Goal: Task Accomplishment & Management: Manage account settings

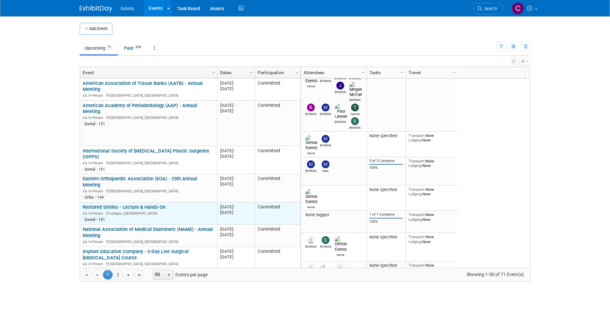
scroll to position [39, 0]
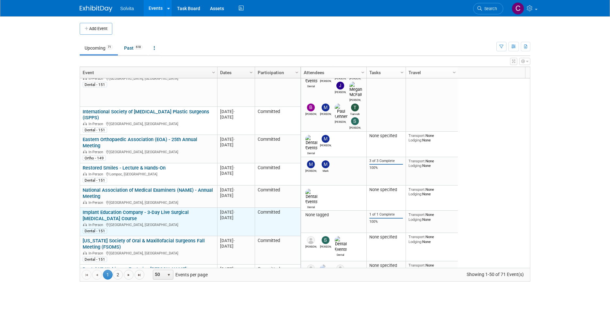
click at [162, 209] on link "Implant Education Company - 3-Day Live Surgical [MEDICAL_DATA] Course" at bounding box center [136, 215] width 106 height 12
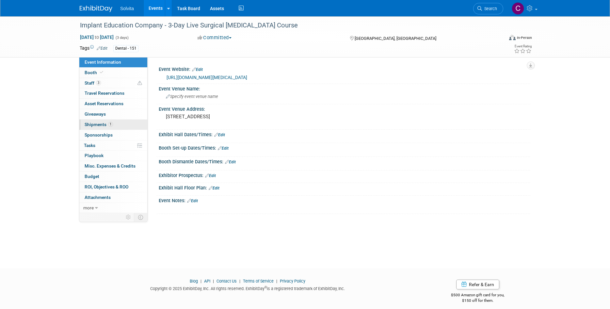
click at [95, 124] on span "Shipments 1" at bounding box center [99, 124] width 28 height 5
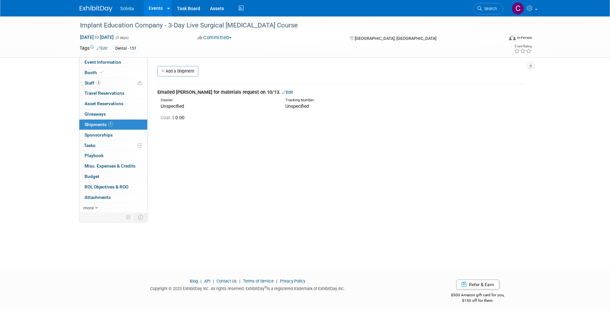
click at [282, 94] on link "Edit" at bounding box center [287, 92] width 11 height 5
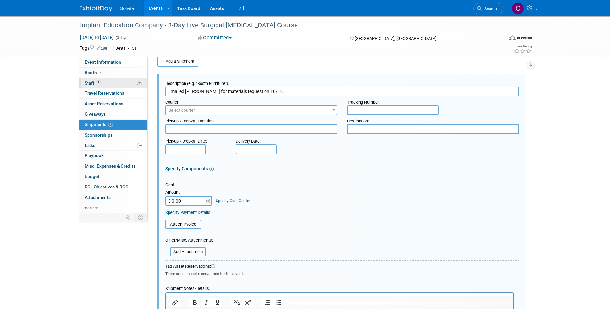
drag, startPoint x: 270, startPoint y: 91, endPoint x: 131, endPoint y: 86, distance: 138.5
click at [131, 86] on div "Event Information Event Info Booth Booth 3 Staff 3 Staff 0 Travel Reservations …" at bounding box center [305, 178] width 460 height 343
type input "Box (literature & socks)"
click at [265, 114] on span "Select courier" at bounding box center [251, 110] width 171 height 9
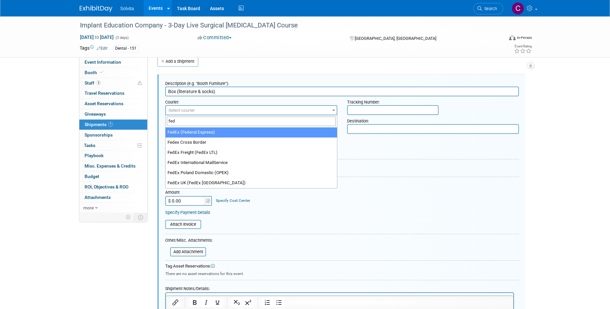
type input "fed"
select select "206"
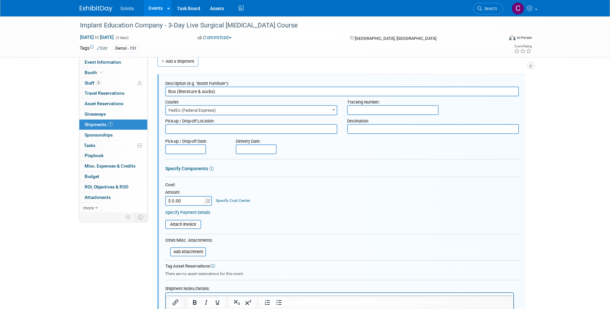
click at [392, 109] on input "text" at bounding box center [392, 110] width 91 height 10
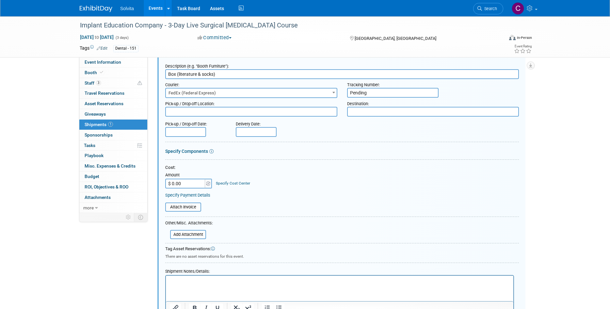
scroll to position [42, 0]
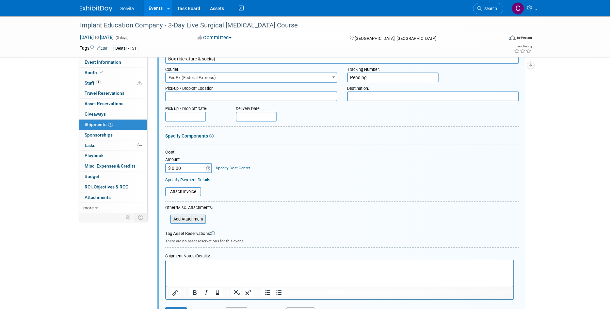
type input "Pending"
click at [198, 216] on input "file" at bounding box center [167, 219] width 78 height 8
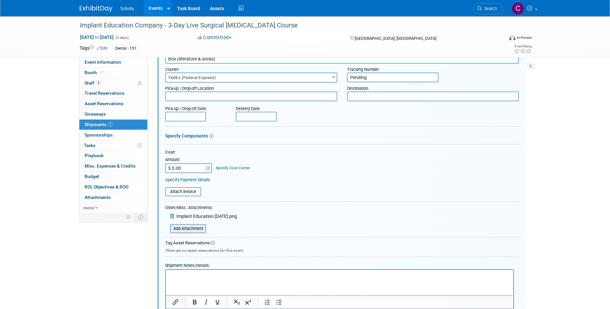
click at [194, 226] on input "file" at bounding box center [167, 229] width 78 height 8
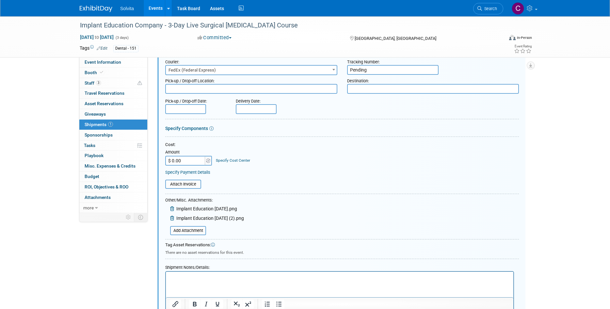
scroll to position [98, 0]
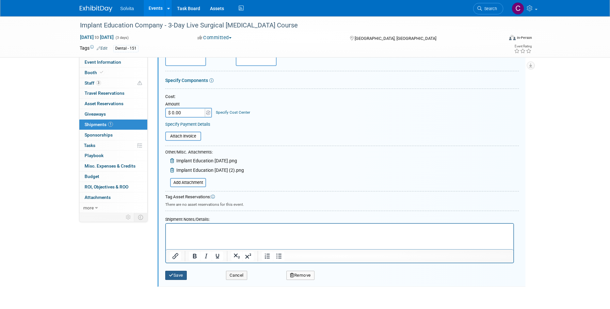
click at [183, 274] on button "Save" at bounding box center [176, 275] width 22 height 9
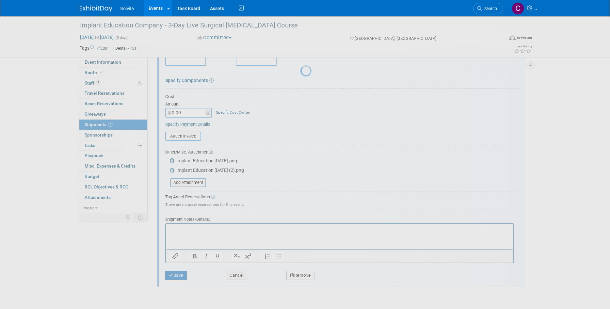
scroll to position [5, 0]
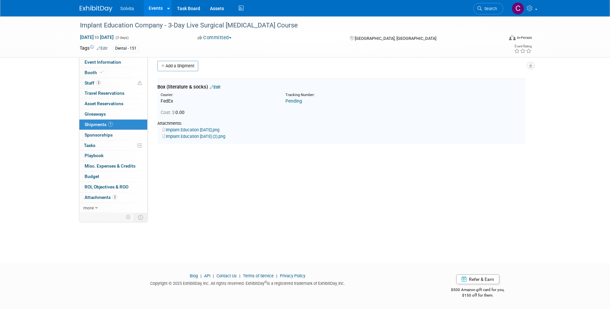
click at [152, 8] on link "Events" at bounding box center [156, 8] width 24 height 16
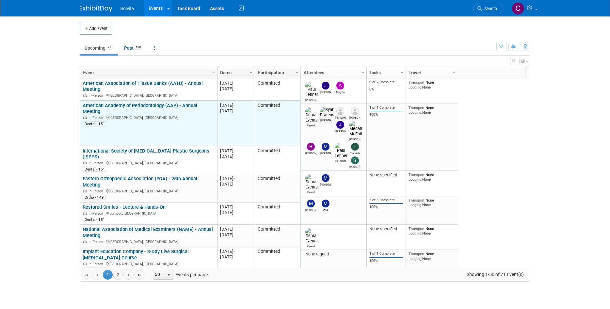
click at [147, 101] on td "American Academy of Periodontology (AAP) - Annual Meeting American Academy of P…" at bounding box center [148, 123] width 137 height 45
click at [147, 103] on link "American Academy of Periodontology (AAP) - Annual Meeting" at bounding box center [140, 109] width 115 height 12
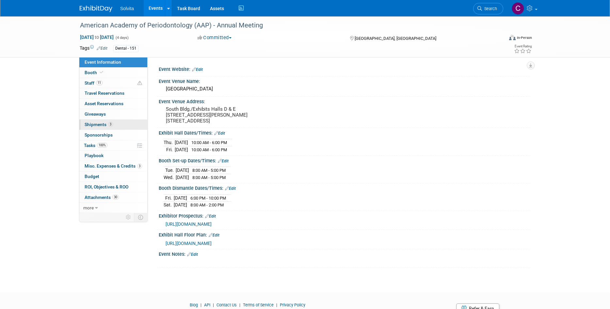
click at [102, 121] on link "3 Shipments 3" at bounding box center [113, 124] width 68 height 10
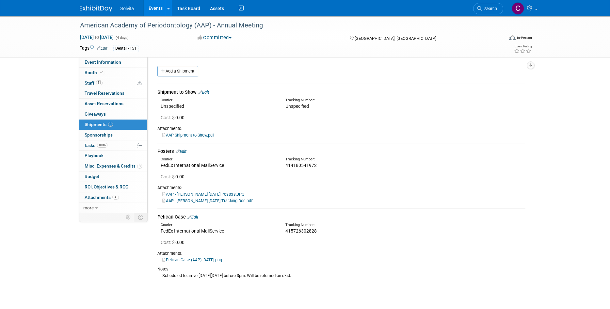
drag, startPoint x: 286, startPoint y: 232, endPoint x: 338, endPoint y: 231, distance: 51.6
click at [338, 231] on div "415726302828" at bounding box center [358, 231] width 146 height 7
copy span "415726302828"
click at [152, 7] on link "Events" at bounding box center [156, 8] width 24 height 16
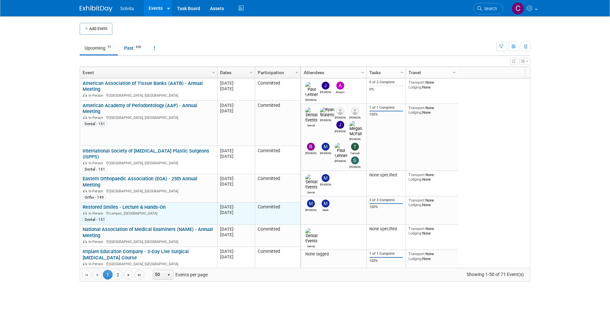
click at [158, 204] on link "Restored Smiles - Lecture & Hands-On" at bounding box center [124, 207] width 83 height 6
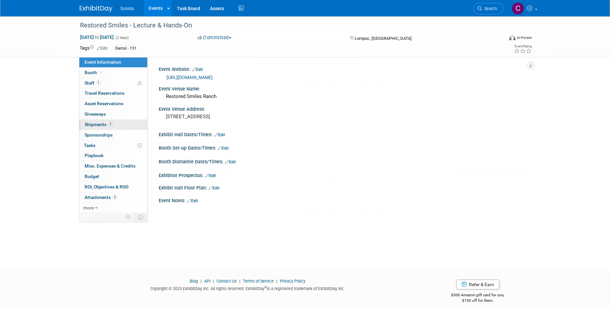
click at [95, 126] on span "Shipments 1" at bounding box center [99, 124] width 28 height 5
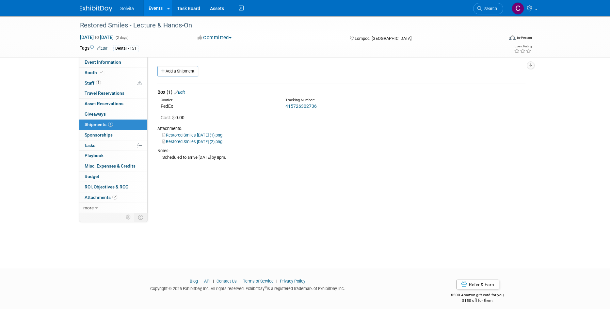
click at [312, 105] on link "415726302736" at bounding box center [300, 106] width 31 height 5
click at [155, 6] on link "Events" at bounding box center [156, 8] width 24 height 16
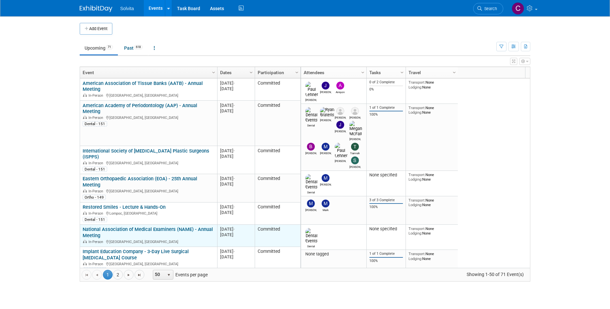
click at [171, 226] on link "National Association of Medical Examiners (NAME) - Annual Meeting" at bounding box center [148, 232] width 130 height 12
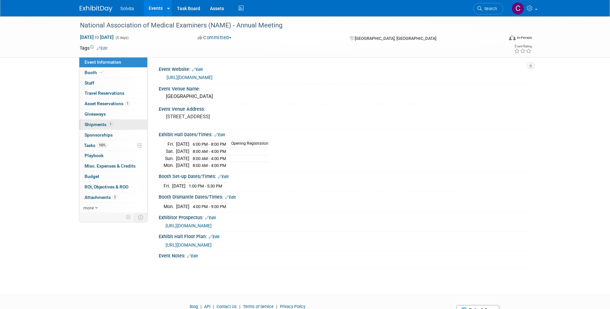
click at [101, 123] on span "Shipments 1" at bounding box center [99, 124] width 28 height 5
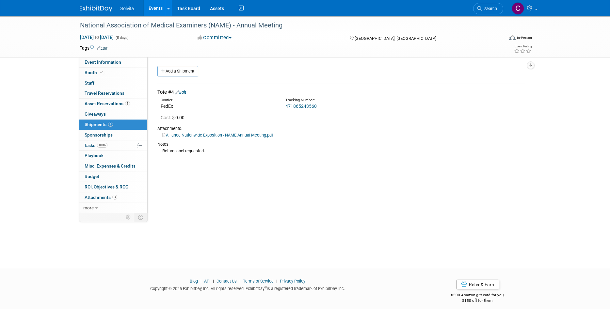
click at [312, 106] on link "471865243560" at bounding box center [300, 106] width 31 height 5
click at [184, 90] on link "Edit" at bounding box center [180, 92] width 11 height 5
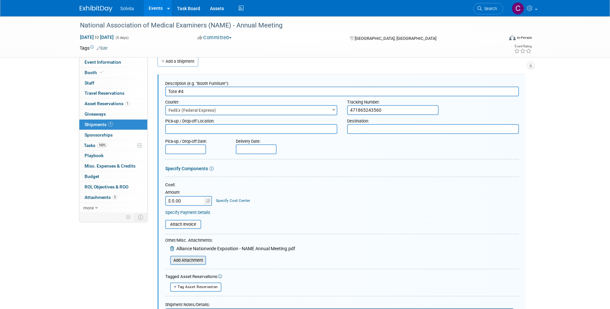
click at [193, 260] on input "file" at bounding box center [167, 260] width 78 height 8
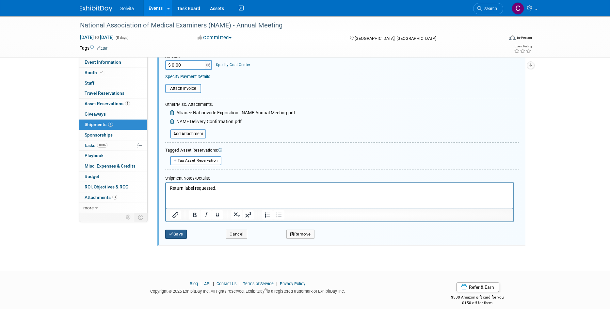
click at [183, 230] on button "Save" at bounding box center [176, 234] width 22 height 9
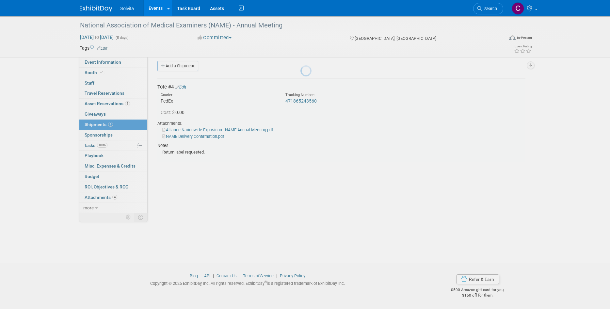
scroll to position [5, 0]
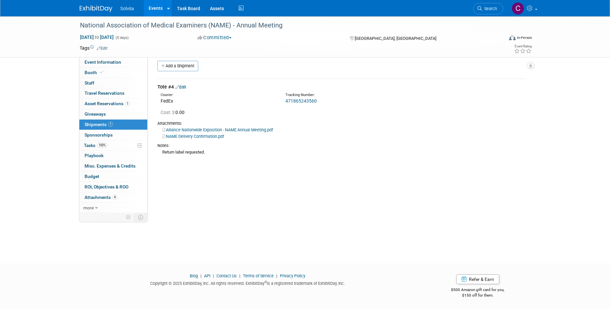
click at [157, 7] on link "Events" at bounding box center [156, 8] width 24 height 16
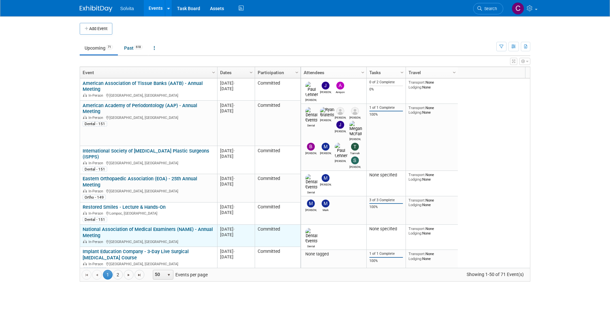
scroll to position [39, 0]
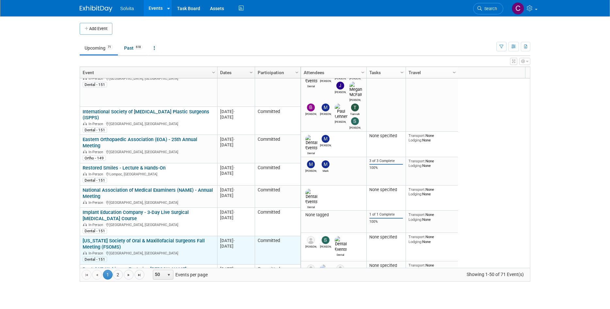
click at [196, 238] on link "[US_STATE] Society of Oral & Maxillofacial Surgeons Fall Meeting (FSOMS)" at bounding box center [144, 244] width 122 height 12
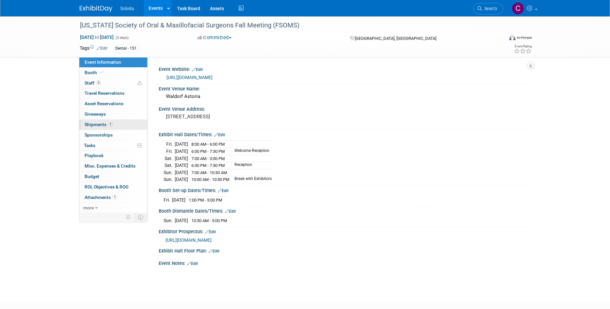
click at [88, 125] on span "Shipments 1" at bounding box center [99, 124] width 28 height 5
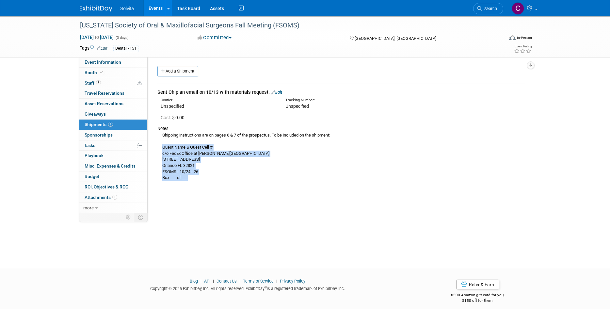
drag, startPoint x: 163, startPoint y: 147, endPoint x: 204, endPoint y: 178, distance: 52.0
click at [204, 178] on div "Shipping instructions are on pages 6 & 7 of the prospectus. To be included on t…" at bounding box center [341, 156] width 368 height 49
copy div "Guest Name & Guest Cell # c/o FedEx Office at [PERSON_NAME][GEOGRAPHIC_DATA] [S…"
click at [295, 208] on div "Event Website: Edit [URL][DOMAIN_NAME] Event Venue Name: [GEOGRAPHIC_DATA] Even…" at bounding box center [339, 135] width 383 height 156
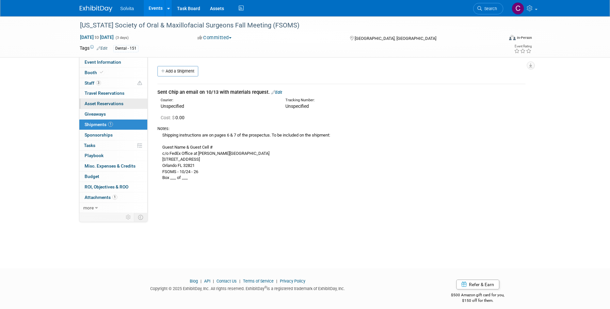
click at [96, 104] on span "Asset Reservations 0" at bounding box center [104, 103] width 39 height 5
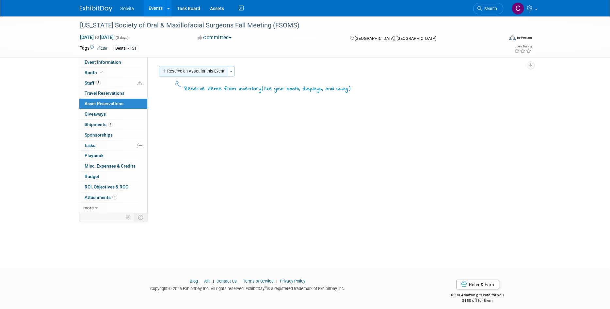
click at [192, 70] on button "Reserve an Asset for this Event" at bounding box center [193, 71] width 69 height 10
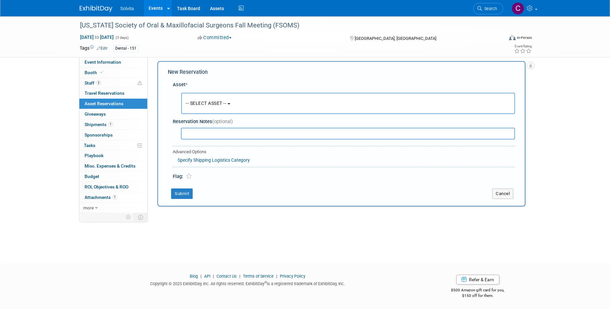
scroll to position [5, 0]
click at [204, 103] on span "-- SELECT ASSET --" at bounding box center [206, 102] width 40 height 5
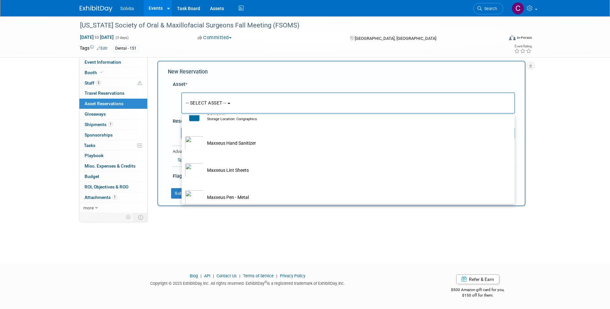
scroll to position [98, 0]
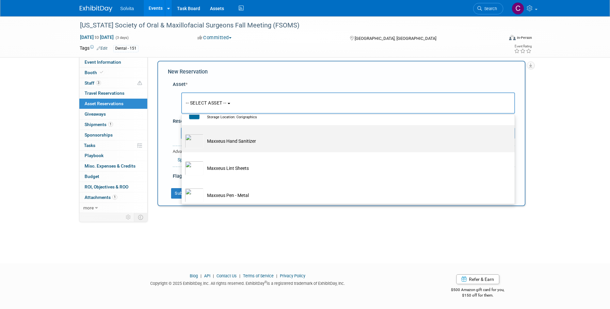
click at [234, 144] on td "Maxxeus Hand Sanitizer" at bounding box center [353, 141] width 298 height 14
click at [183, 133] on input "Maxxeus Hand Sanitizer" at bounding box center [180, 131] width 4 height 4
select select "10714704"
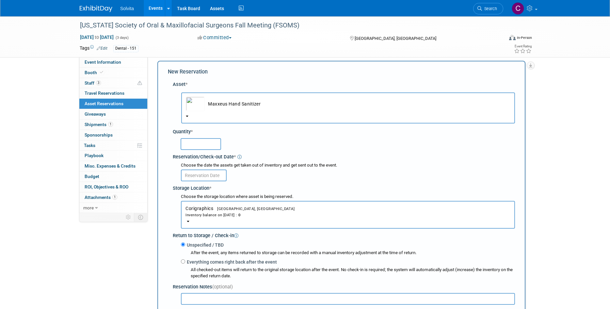
click at [209, 139] on input "text" at bounding box center [201, 144] width 40 height 12
type input "25"
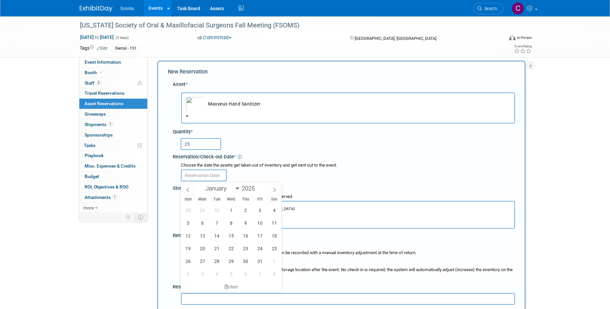
click at [205, 177] on input "text" at bounding box center [204, 175] width 46 height 12
click at [259, 229] on span "17" at bounding box center [259, 235] width 13 height 13
type input "[DATE]"
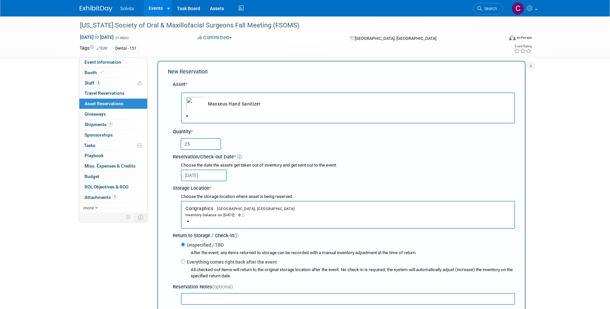
click at [218, 211] on button "Corigraphics Troy, OH Inventory balance on Oct 17, 2025 : 0" at bounding box center [348, 215] width 334 height 28
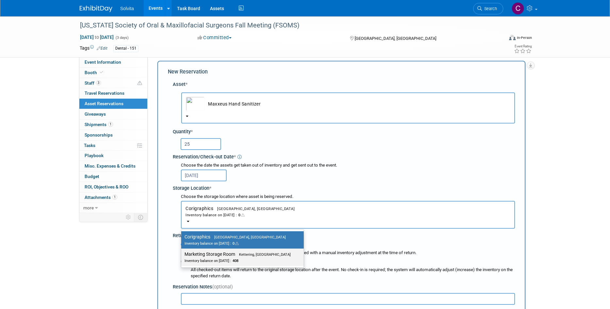
click at [218, 256] on label "Marketing Storage Room Kettering, OH Inventory balance on Oct 17, 2025 : 408" at bounding box center [240, 257] width 113 height 15
click at [182, 256] on input "Marketing Storage Room Kettering, OH Inventory balance on Oct 17, 2025 : 408" at bounding box center [180, 254] width 4 height 4
select select "11223481"
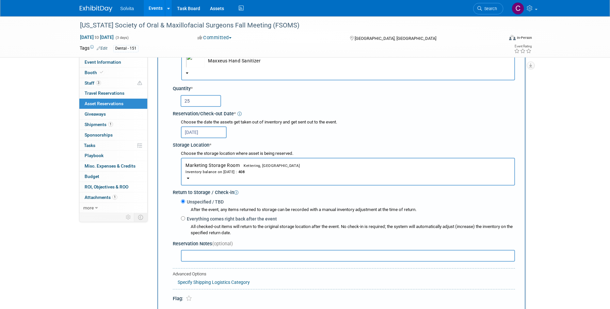
scroll to position [103, 0]
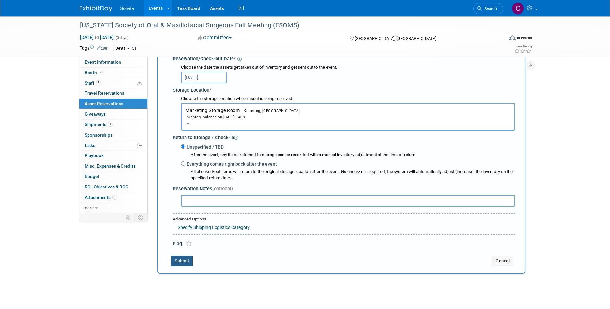
drag, startPoint x: 183, startPoint y: 259, endPoint x: 188, endPoint y: 233, distance: 25.8
click at [183, 259] on button "Submit" at bounding box center [182, 261] width 22 height 10
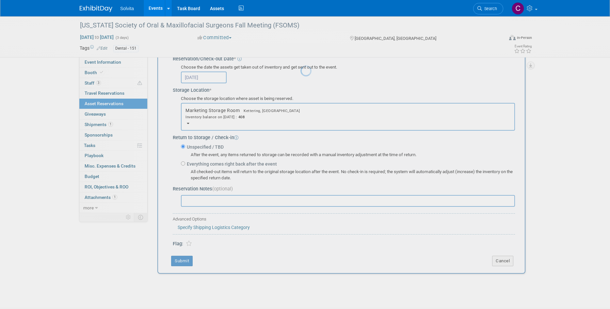
scroll to position [5, 0]
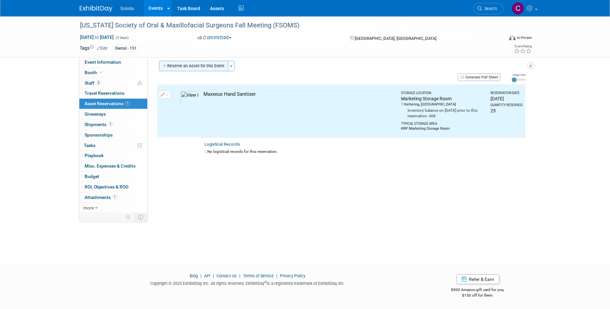
click at [205, 68] on button "Reserve an Asset for this Event" at bounding box center [193, 66] width 69 height 10
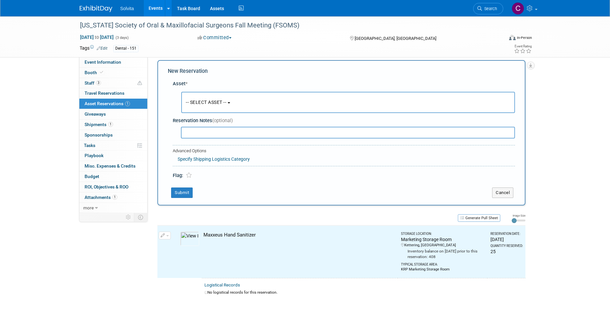
scroll to position [6, 0]
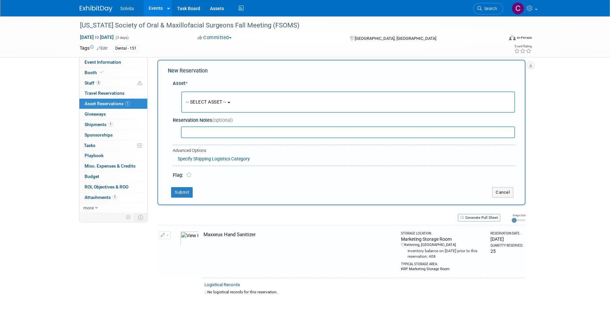
click at [215, 109] on button "-- SELECT ASSET --" at bounding box center [348, 101] width 334 height 21
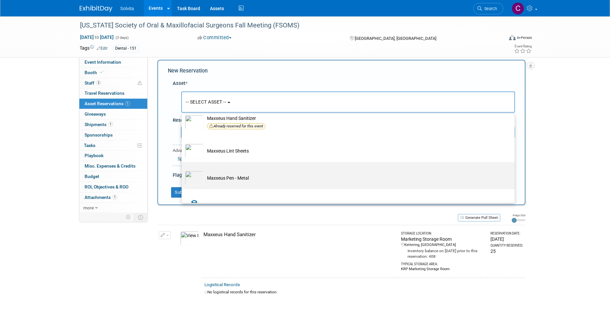
scroll to position [131, 0]
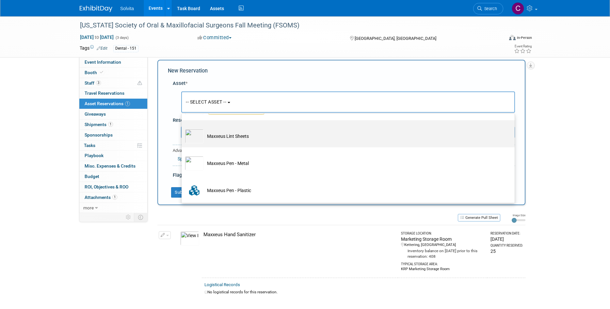
click at [232, 141] on td "Maxxeus Lint Sheets" at bounding box center [353, 136] width 298 height 14
click at [183, 128] on input "Maxxeus Lint Sheets" at bounding box center [180, 126] width 4 height 4
select select "10714702"
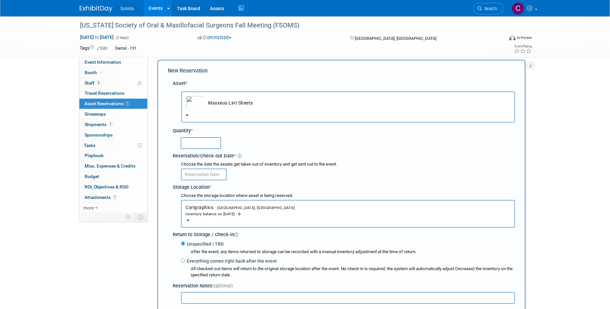
click at [201, 145] on input "text" at bounding box center [201, 143] width 40 height 12
type input "25"
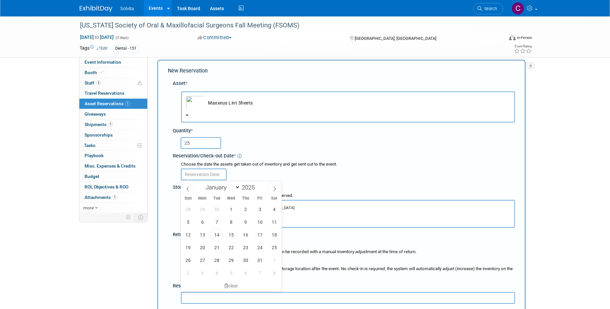
click at [207, 170] on input "text" at bounding box center [204, 174] width 46 height 12
click at [255, 232] on span "17" at bounding box center [259, 234] width 13 height 13
type input "[DATE]"
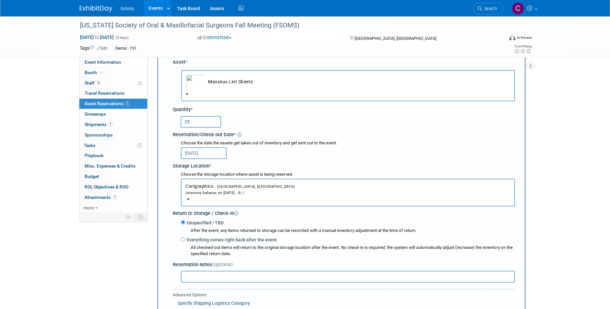
scroll to position [39, 0]
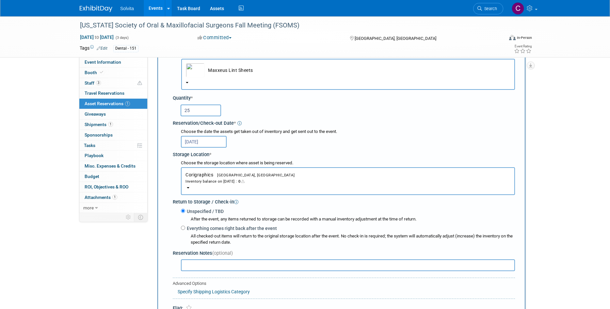
click at [223, 183] on div "Inventory balance on Oct 17, 2025 : 0" at bounding box center [347, 181] width 325 height 6
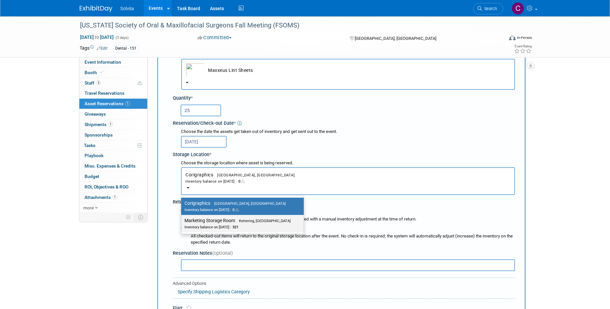
click at [224, 222] on label "Marketing Storage Room Kettering, OH Inventory balance on Oct 17, 2025 : 321" at bounding box center [240, 223] width 113 height 15
click at [182, 222] on input "Marketing Storage Room Kettering, OH Inventory balance on Oct 17, 2025 : 321" at bounding box center [180, 220] width 4 height 4
select select "11223481"
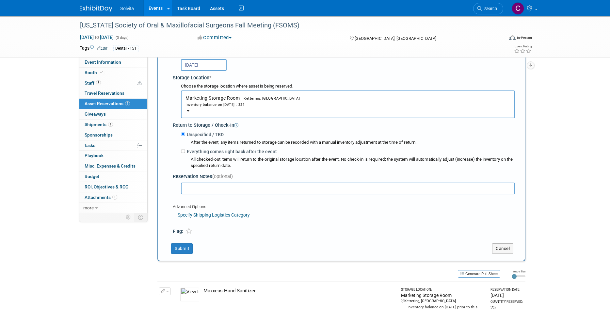
scroll to position [137, 0]
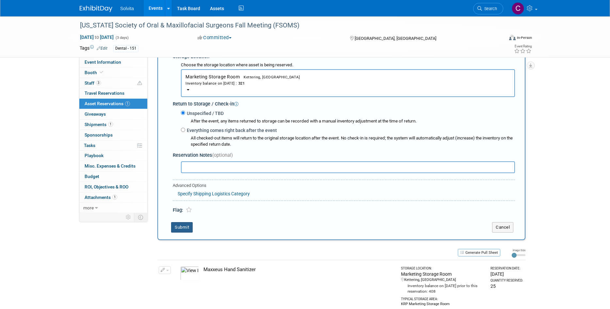
click at [186, 229] on button "Submit" at bounding box center [182, 227] width 22 height 10
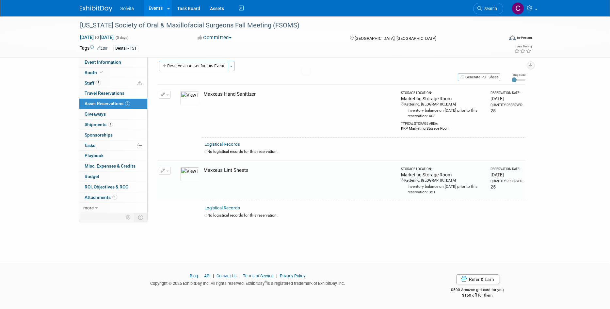
scroll to position [5, 0]
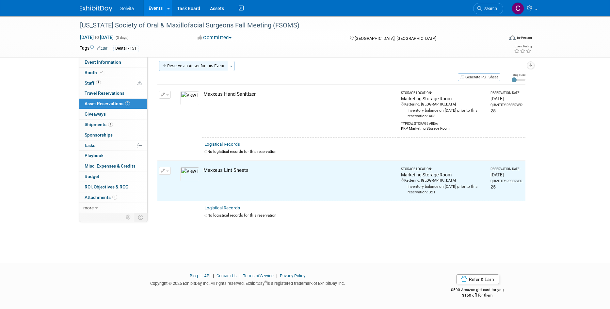
click at [197, 65] on button "Reserve an Asset for this Event" at bounding box center [193, 66] width 69 height 10
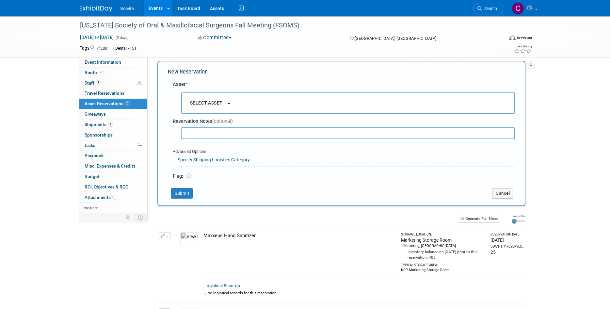
scroll to position [6, 0]
click at [203, 101] on span "-- SELECT ASSET --" at bounding box center [206, 101] width 40 height 5
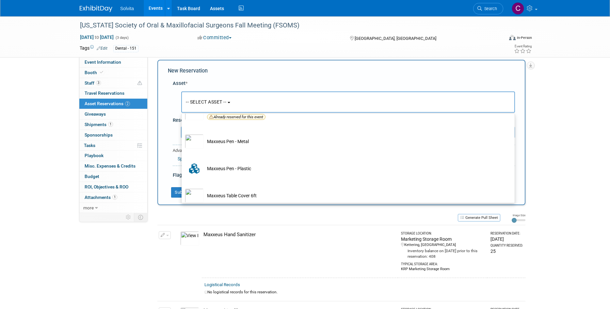
scroll to position [163, 0]
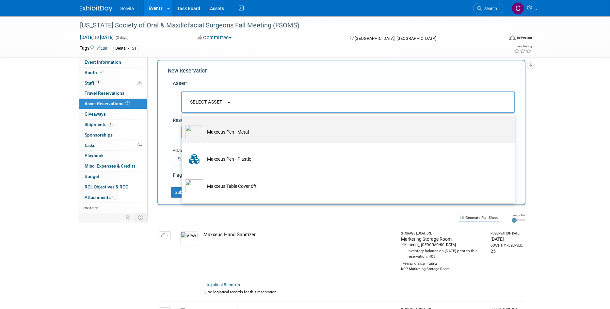
click at [236, 132] on td "Maxxeus Pen - Metal" at bounding box center [353, 132] width 298 height 14
click at [183, 124] on input "Maxxeus Pen - Metal" at bounding box center [180, 121] width 4 height 4
select select "10714701"
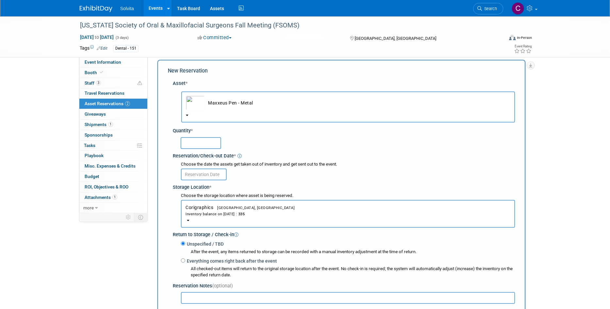
click at [203, 143] on input "text" at bounding box center [201, 143] width 40 height 12
type input "25"
click at [204, 179] on body "Solvita Events Add Event Bulk Upload Events Shareable Event Boards Recently Vie…" at bounding box center [305, 148] width 610 height 309
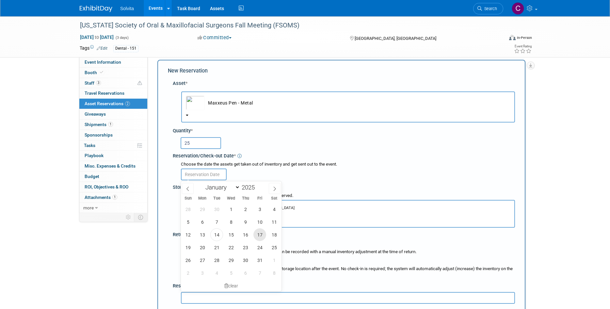
click at [254, 234] on span "17" at bounding box center [259, 234] width 13 height 13
type input "[DATE]"
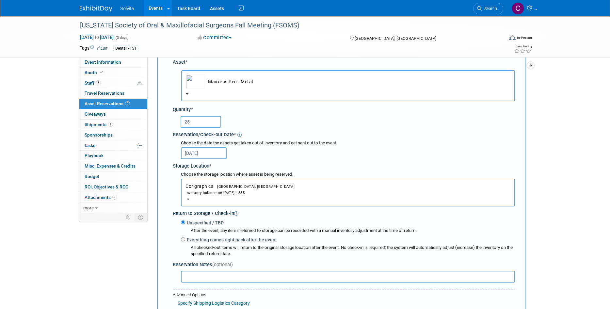
scroll to position [39, 0]
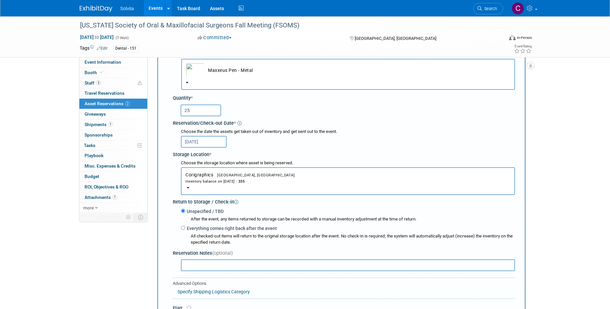
click at [210, 169] on button "Corigraphics Troy, OH Inventory balance on Oct 17, 2025 : 335" at bounding box center [348, 181] width 334 height 28
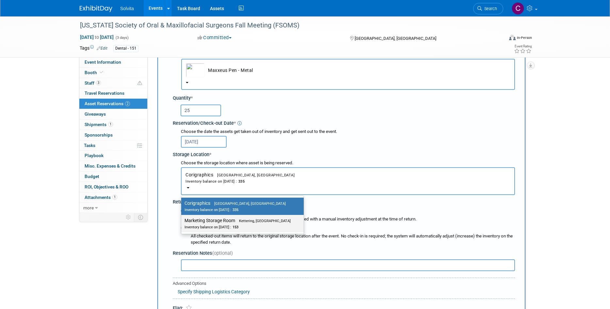
click at [216, 217] on label "Marketing Storage Room Kettering, OH Inventory balance on Oct 17, 2025 : 153" at bounding box center [240, 223] width 113 height 15
click at [182, 218] on input "Marketing Storage Room Kettering, OH Inventory balance on Oct 17, 2025 : 153" at bounding box center [180, 220] width 4 height 4
select select "11223481"
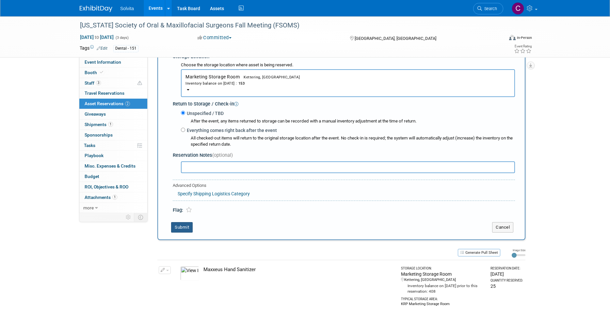
click at [189, 227] on button "Submit" at bounding box center [182, 227] width 22 height 10
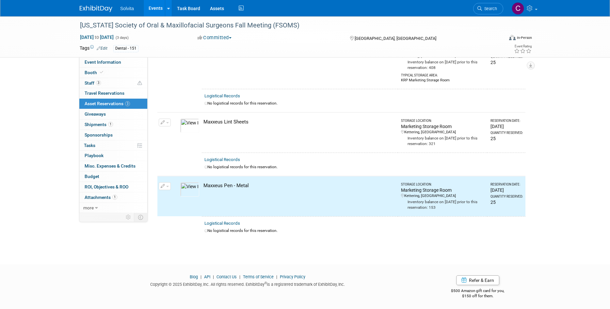
scroll to position [0, 0]
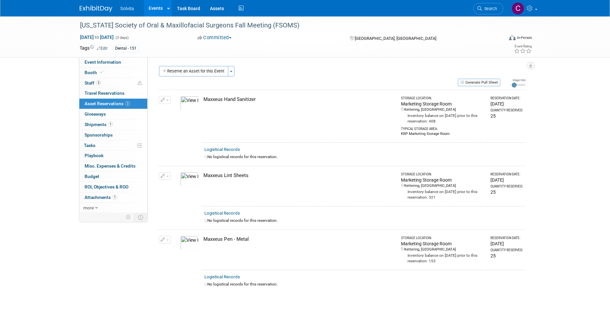
click at [155, 6] on link "Events" at bounding box center [156, 8] width 24 height 16
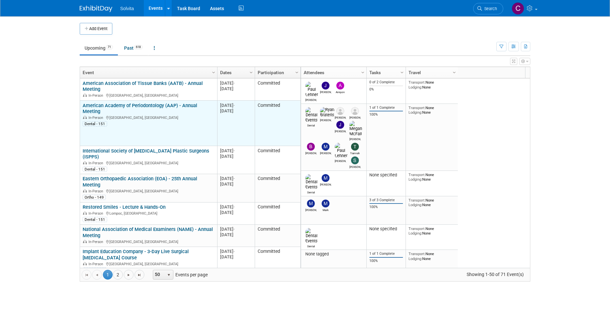
click at [150, 106] on link "American Academy of Periodontology (AAP) - Annual Meeting" at bounding box center [140, 109] width 115 height 12
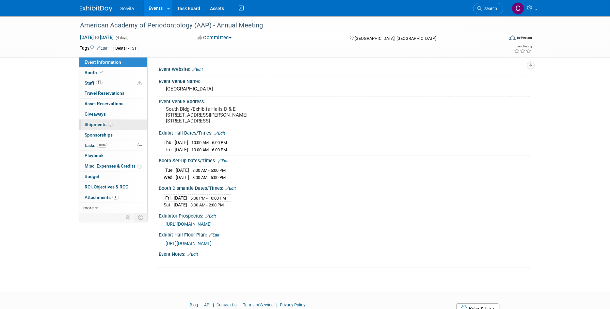
click at [96, 121] on link "3 Shipments 3" at bounding box center [113, 124] width 68 height 10
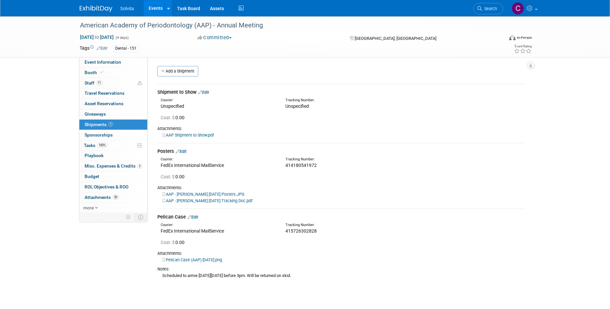
click at [197, 214] on div "Pelican Case Edit" at bounding box center [341, 217] width 368 height 7
click at [197, 215] on link "Edit" at bounding box center [192, 217] width 11 height 5
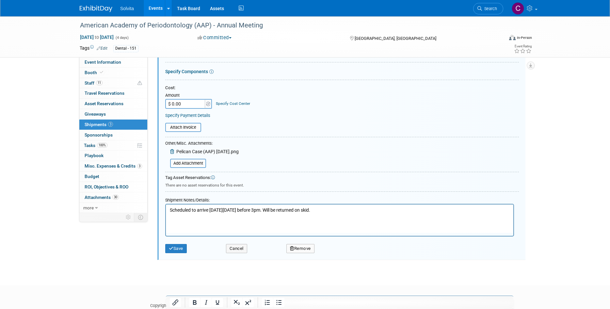
scroll to position [232, 0]
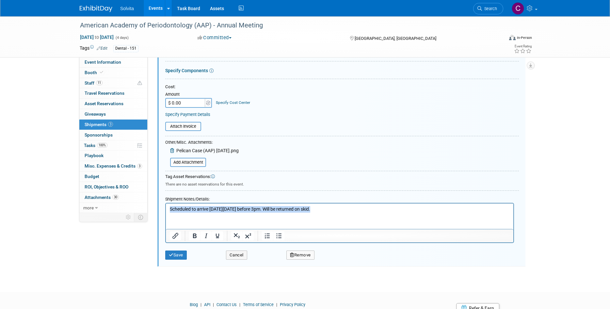
drag, startPoint x: 327, startPoint y: 208, endPoint x: 61, endPoint y: 205, distance: 266.1
click at [166, 205] on html "Scheduled to arrive on Tue 10/14 before 3pm. Will be returned on skid." at bounding box center [339, 207] width 347 height 9
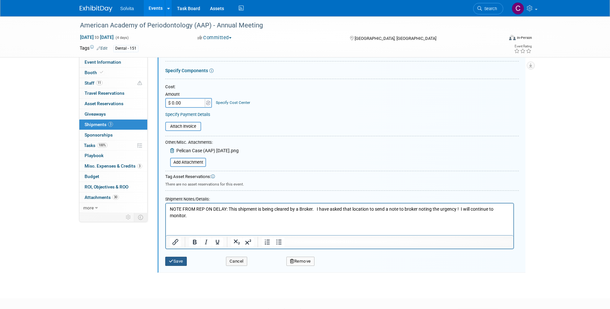
click at [185, 263] on button "Save" at bounding box center [176, 261] width 22 height 9
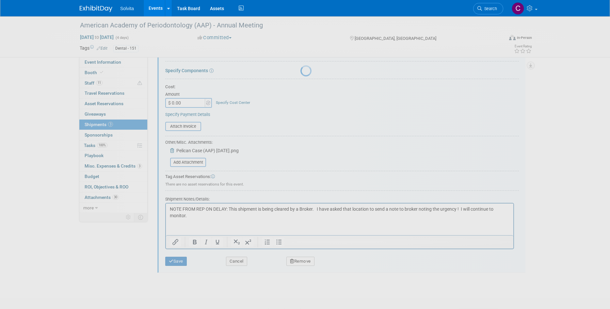
scroll to position [48, 0]
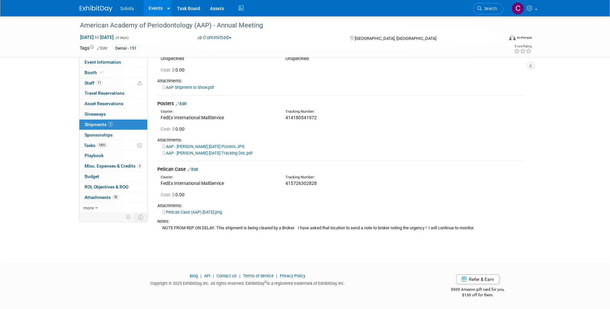
drag, startPoint x: 158, startPoint y: 8, endPoint x: 161, endPoint y: 18, distance: 10.5
click at [158, 8] on link "Events" at bounding box center [156, 8] width 24 height 16
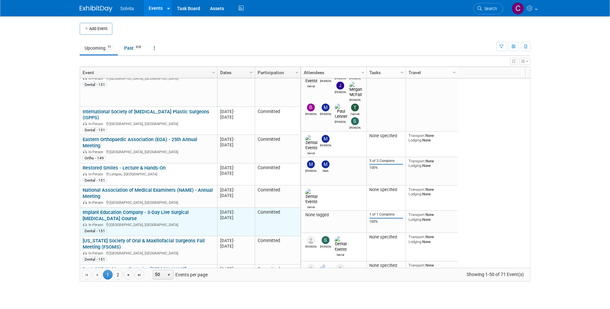
scroll to position [78, 0]
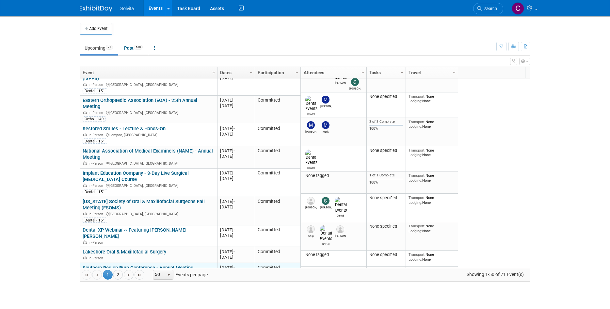
click at [147, 265] on link "Southern Region Burn Conference - Annual Meeting" at bounding box center [138, 268] width 111 height 6
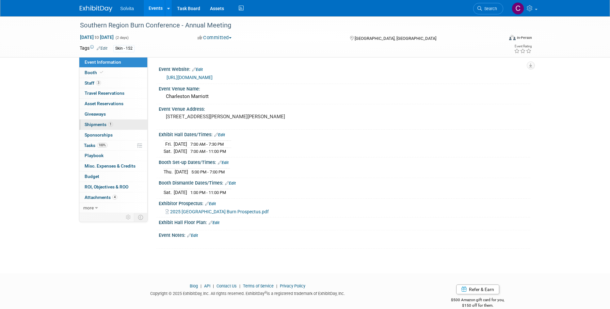
click at [99, 122] on span "Shipments 1" at bounding box center [99, 124] width 28 height 5
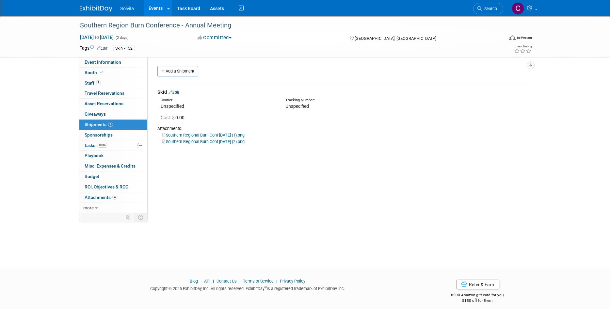
click at [159, 7] on link "Events" at bounding box center [156, 8] width 24 height 16
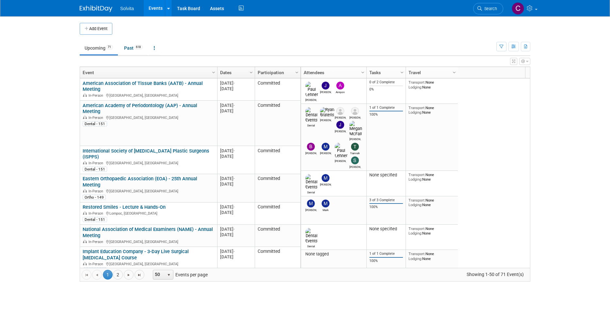
click at [397, 26] on td at bounding box center [310, 29] width 396 height 12
